Goal: Task Accomplishment & Management: Manage account settings

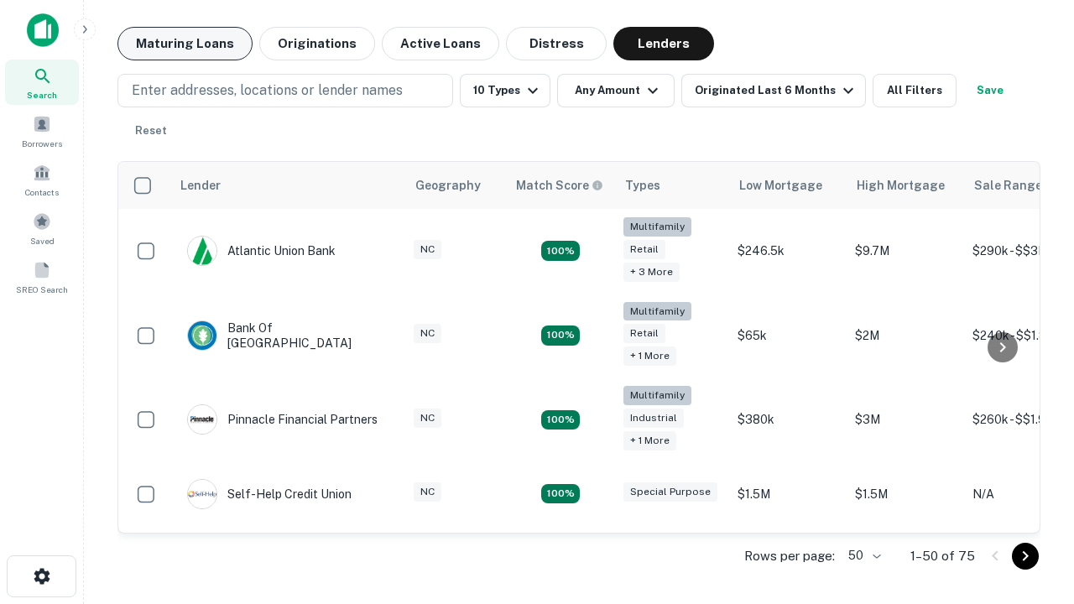
click at [185, 44] on button "Maturing Loans" at bounding box center [184, 44] width 135 height 34
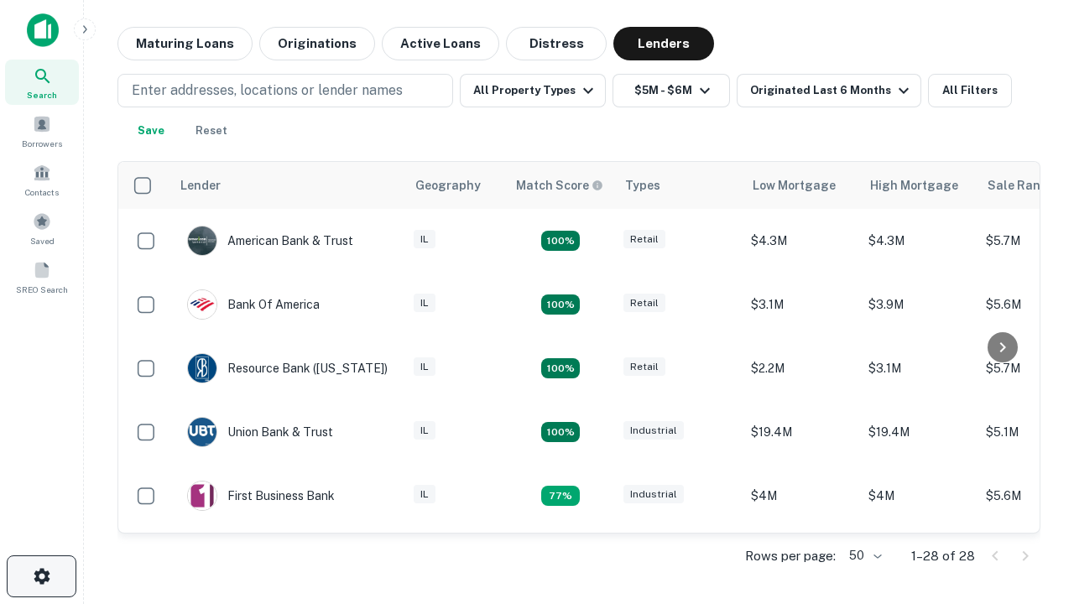
click at [41, 576] on icon "button" at bounding box center [42, 576] width 20 height 20
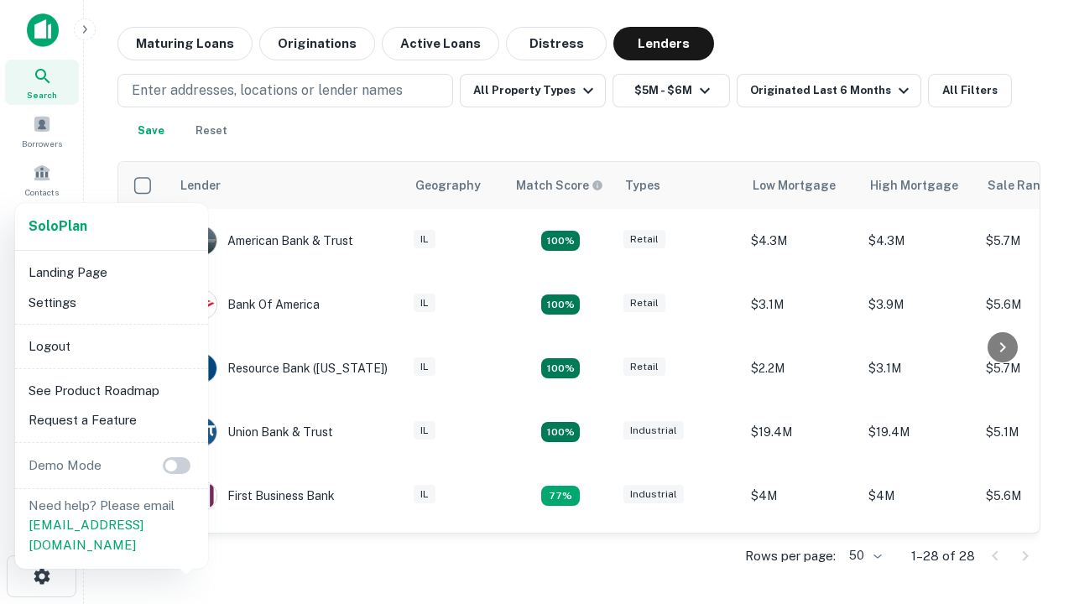
click at [111, 346] on li "Logout" at bounding box center [112, 346] width 180 height 30
